Goal: Contribute content

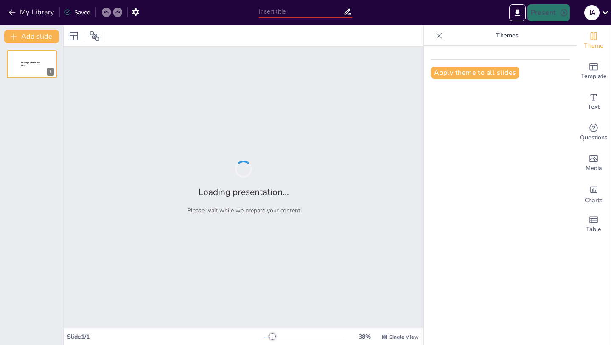
type input "Estrategias Efectivas para la Conservación de la Naturaleza"
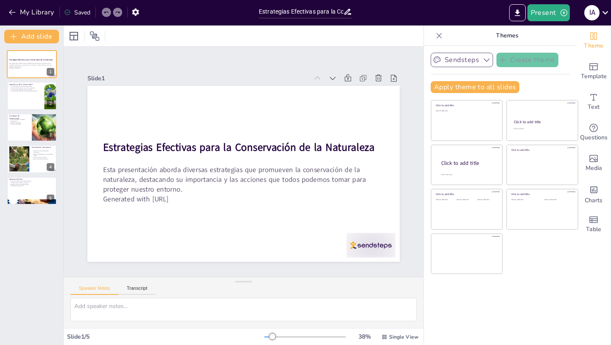
click at [457, 59] on button "Sendsteps" at bounding box center [462, 60] width 62 height 14
click at [457, 89] on span "Sendsteps" at bounding box center [468, 89] width 38 height 8
click at [45, 98] on div at bounding box center [50, 95] width 43 height 29
type textarea "La biodiversidad es esencial para la estabilidad de los ecosistemas y para el b…"
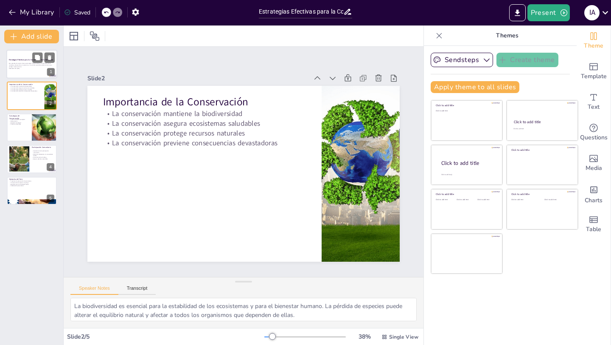
click at [13, 63] on p "Esta presentación aborda diversas estrategias que promueven la conservación de …" at bounding box center [32, 65] width 46 height 5
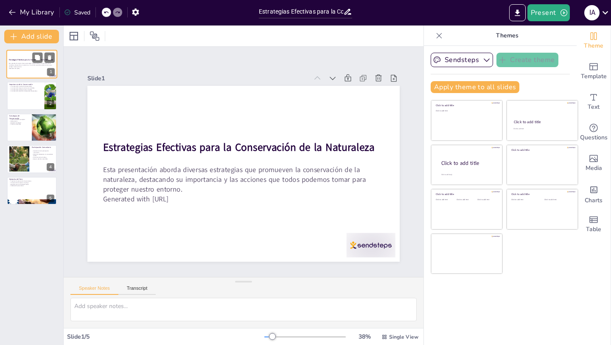
click at [43, 59] on div at bounding box center [43, 57] width 22 height 10
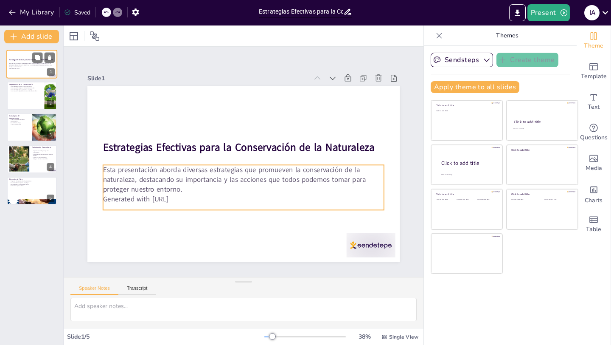
click at [31, 68] on p "Generated with [URL]" at bounding box center [32, 68] width 46 height 2
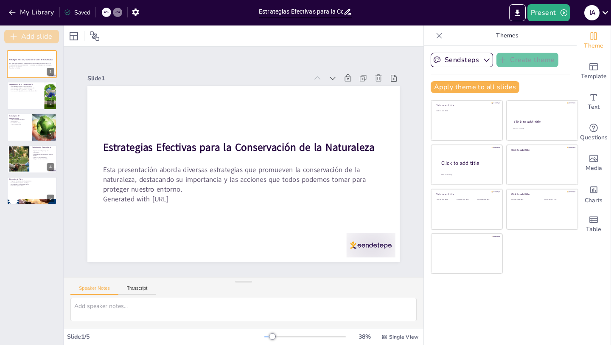
click at [44, 37] on button "Add slide" at bounding box center [31, 37] width 55 height 14
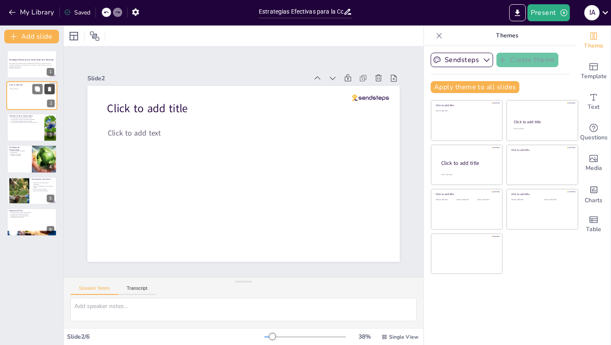
click at [50, 90] on icon at bounding box center [49, 89] width 3 height 5
type textarea "La biodiversidad es esencial para la estabilidad de los ecosistemas y para el b…"
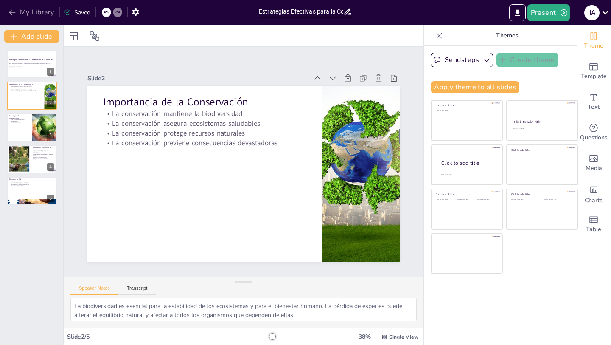
click at [44, 13] on button "My Library" at bounding box center [31, 13] width 51 height 14
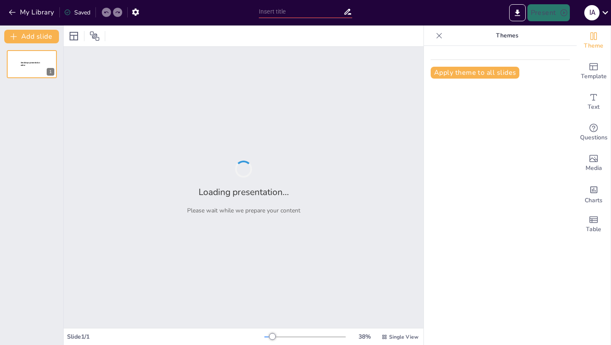
type input "Pandemias Notables: Causas y Consecuencias en la Historia"
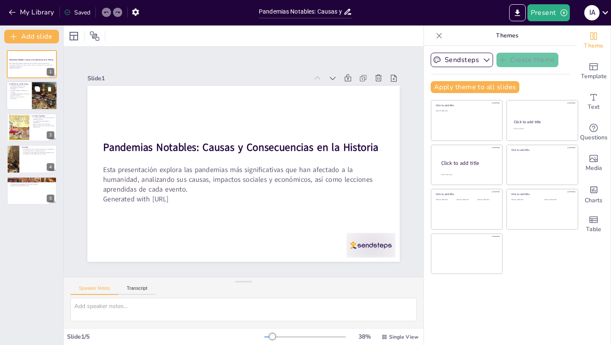
click at [23, 107] on div at bounding box center [31, 95] width 51 height 29
type textarea "La mortalidad de la Peste Negra fue asombrosamente alta, con un tercio de la po…"
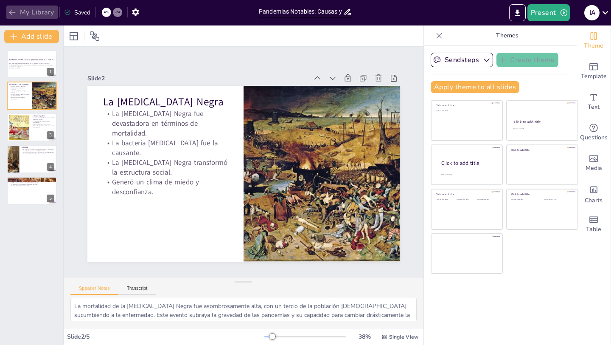
click at [17, 8] on button "My Library" at bounding box center [31, 13] width 51 height 14
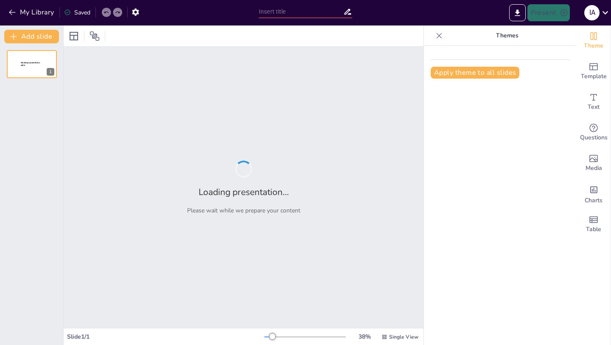
type input "Diversidad Floral en [GEOGRAPHIC_DATA]: Un Estudio de Tipos [PERSON_NAME]"
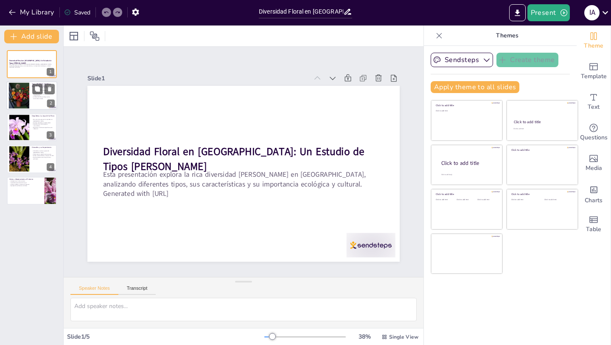
click at [15, 90] on div at bounding box center [19, 96] width 34 height 26
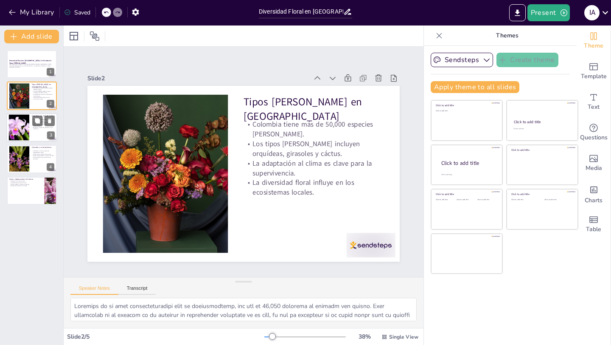
click at [21, 126] on div at bounding box center [19, 127] width 34 height 26
type textarea "La riqueza de orquídeas en [GEOGRAPHIC_DATA] es asombrosa, con más de 4,000 esp…"
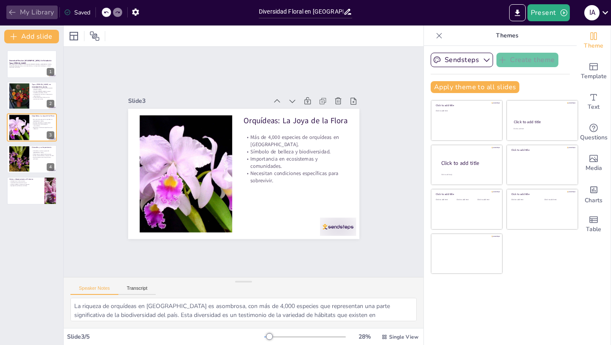
click at [28, 11] on button "My Library" at bounding box center [31, 13] width 51 height 14
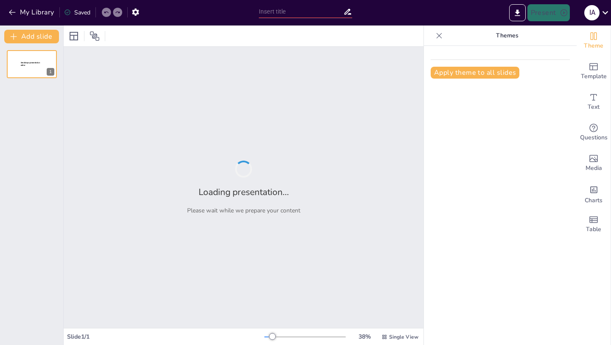
type input "Pandemias Notables: Causas y Consecuencias en la Historia"
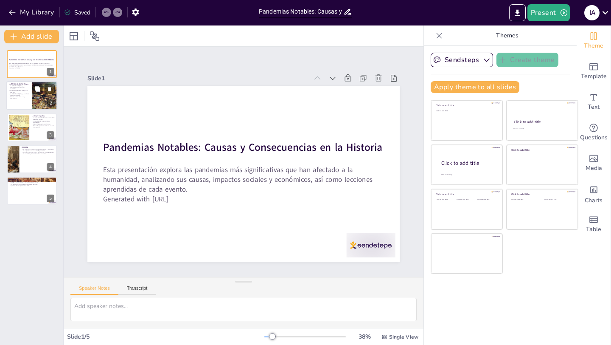
click at [15, 96] on p "Generó un clima de miedo y desconfianza." at bounding box center [19, 97] width 20 height 3
type textarea "La mortalidad de la Peste Negra fue asombrosamente alta, con un tercio de la po…"
